Goal: Information Seeking & Learning: Check status

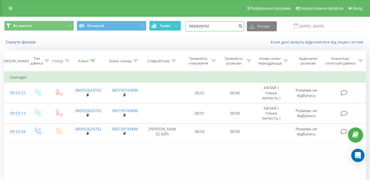
drag, startPoint x: 219, startPoint y: 28, endPoint x: 176, endPoint y: 25, distance: 42.5
click at [172, 25] on div "Всі дзвінки Основний Графік 0932629702 Експорт .csv .xls .xlsx 22.06.2025 - 22.…" at bounding box center [185, 26] width 362 height 11
paste input "6539224"
type input "0965392242"
click at [243, 27] on button "submit" at bounding box center [240, 26] width 7 height 10
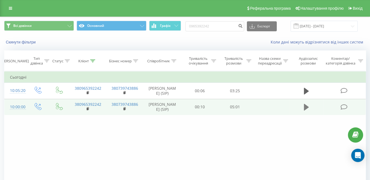
click at [304, 111] on icon at bounding box center [306, 107] width 5 height 8
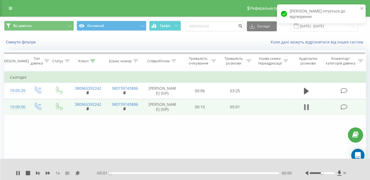
click at [306, 111] on icon at bounding box center [306, 107] width 5 height 8
click at [340, 172] on icon at bounding box center [339, 172] width 4 height 5
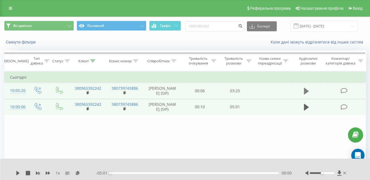
click at [309, 94] on icon at bounding box center [306, 91] width 5 height 8
click at [307, 93] on icon at bounding box center [306, 91] width 5 height 8
click at [338, 172] on icon at bounding box center [339, 173] width 5 height 6
